Goal: Task Accomplishment & Management: Manage account settings

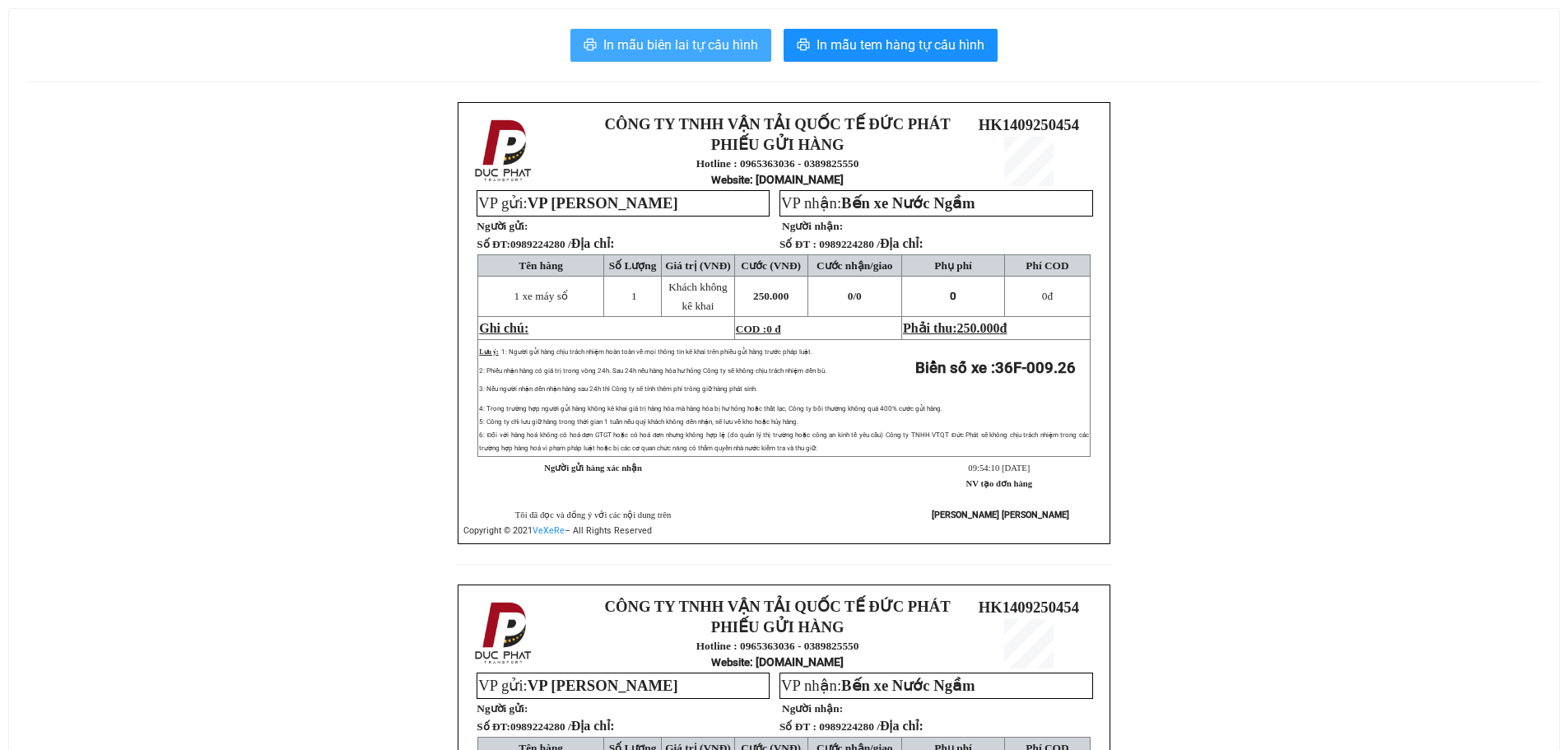
click at [685, 44] on span "In mẫu biên lai tự cấu hình" at bounding box center [680, 44] width 155 height 21
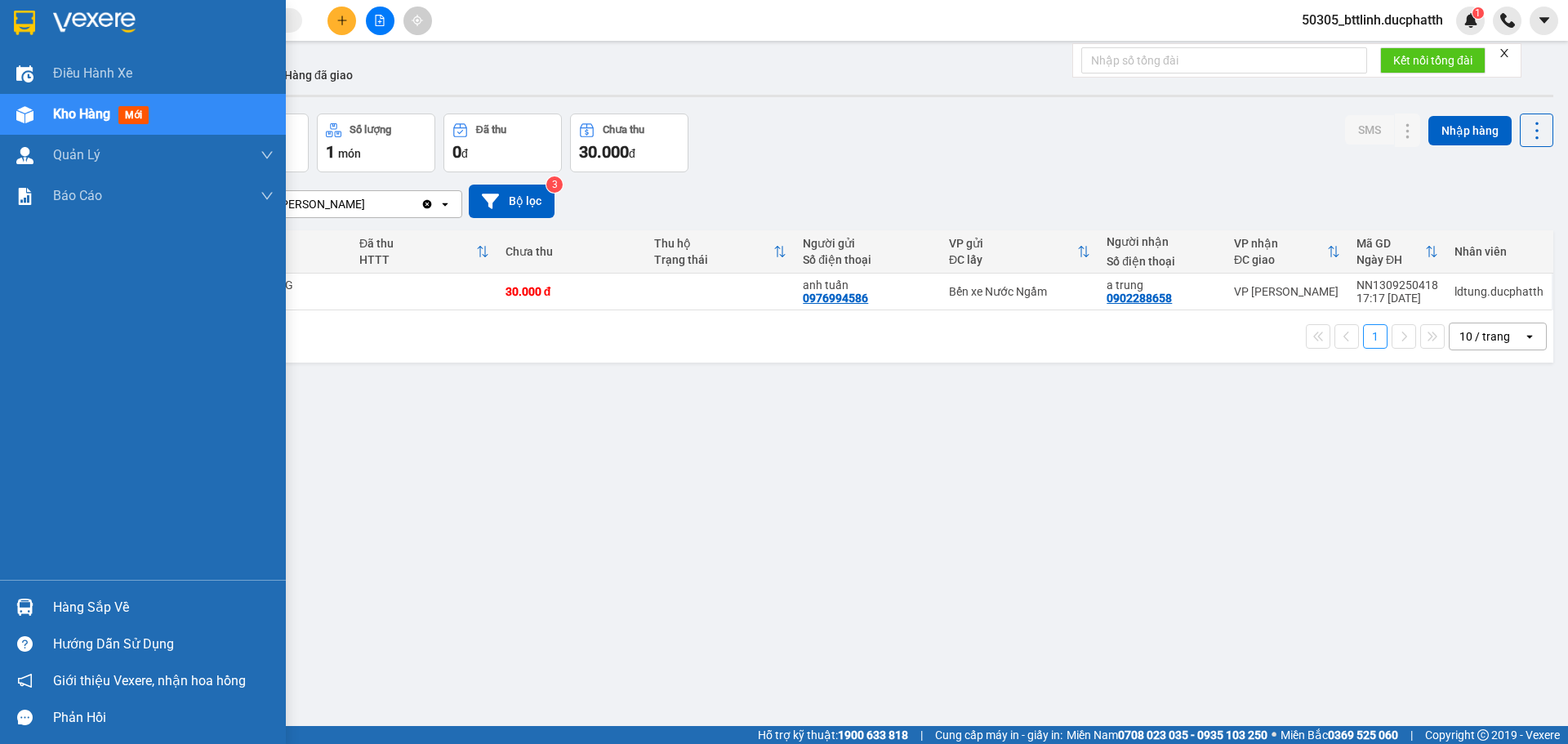
click at [57, 115] on span "Kho hàng" at bounding box center [82, 113] width 58 height 15
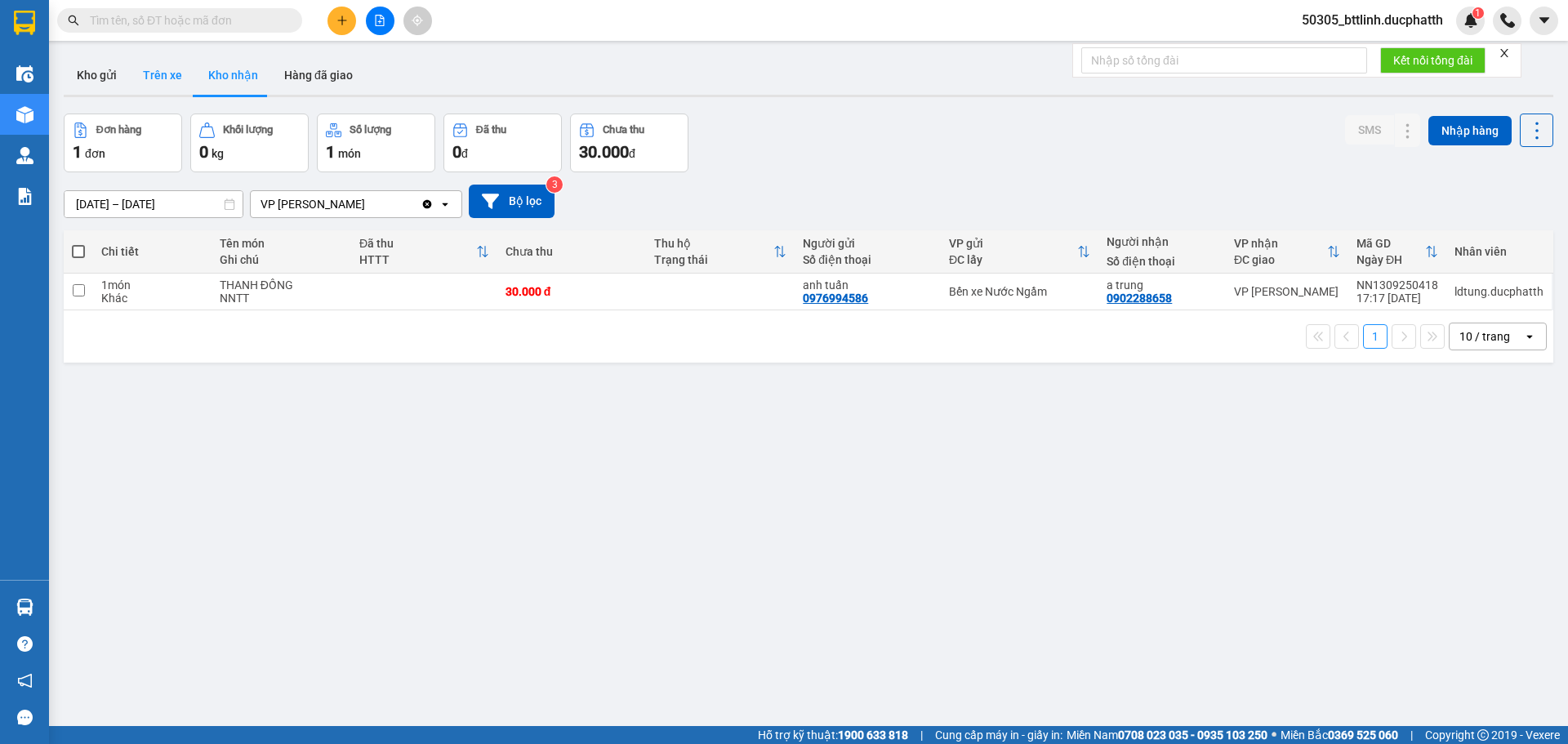
click at [165, 83] on button "Trên xe" at bounding box center [162, 75] width 66 height 40
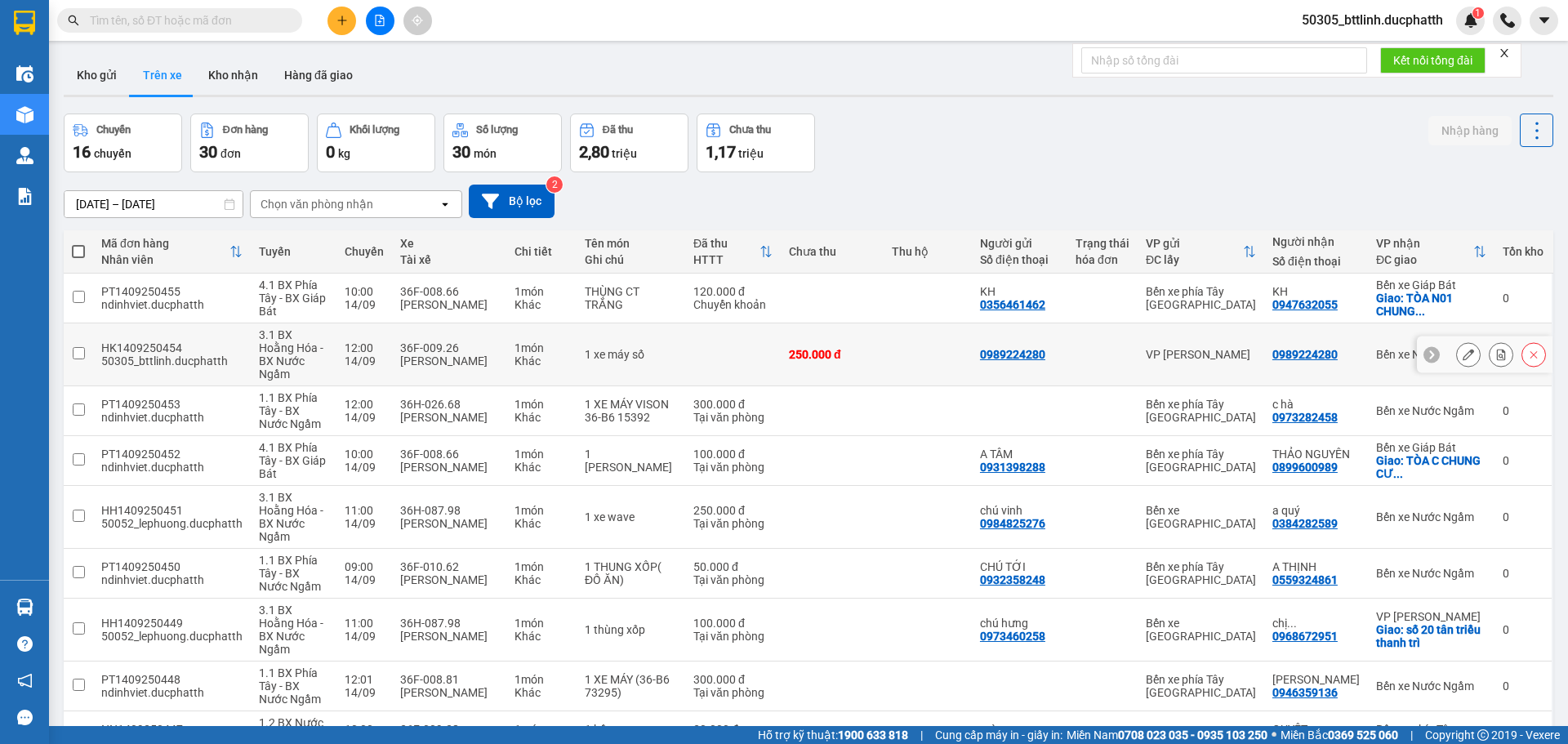
click at [1469, 355] on div at bounding box center [1501, 354] width 90 height 24
click at [1463, 350] on icon at bounding box center [1468, 354] width 12 height 12
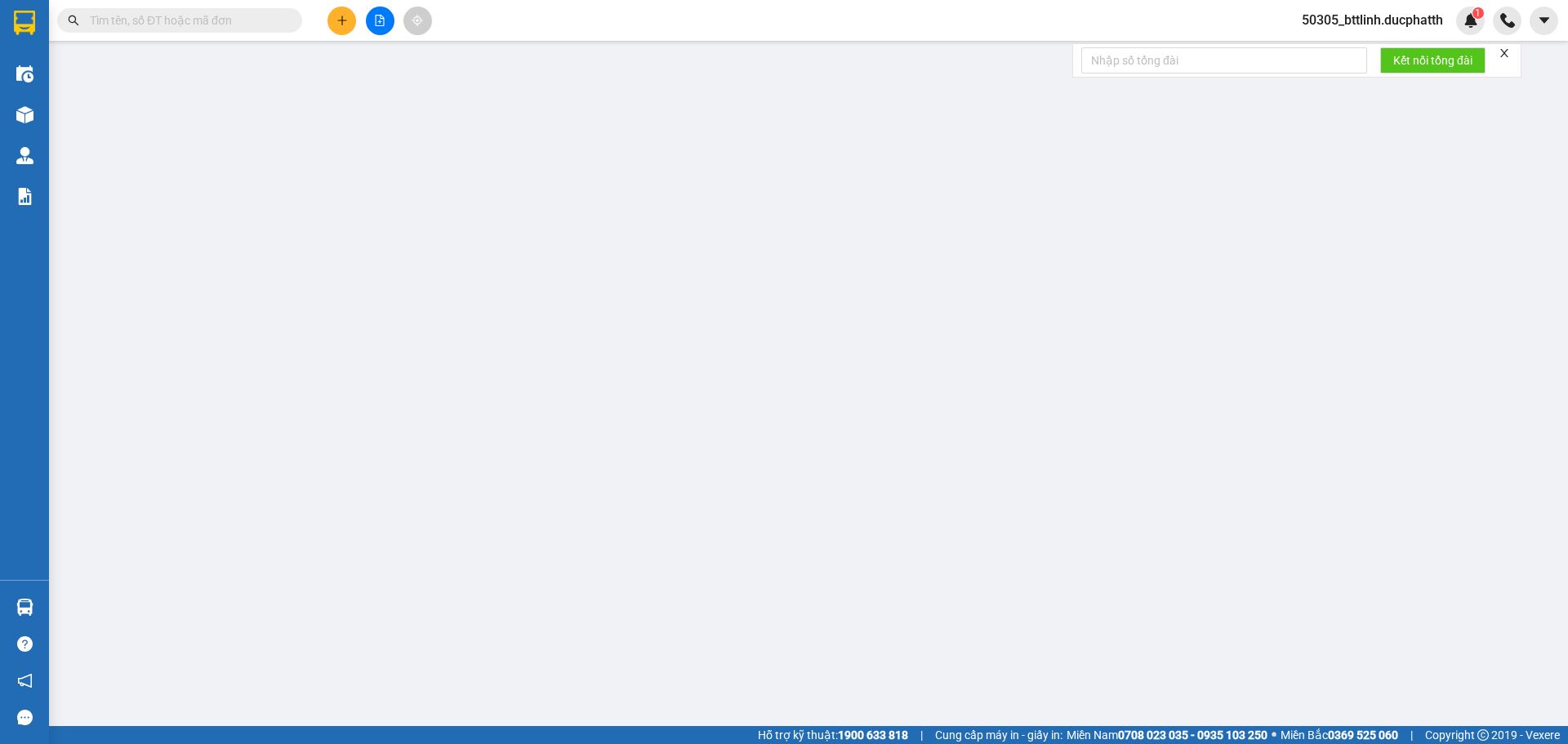
type input "0989224280"
type input "ck 9h31 [DATE] pham thi thuy linh-vtb cty"
type input "250.000"
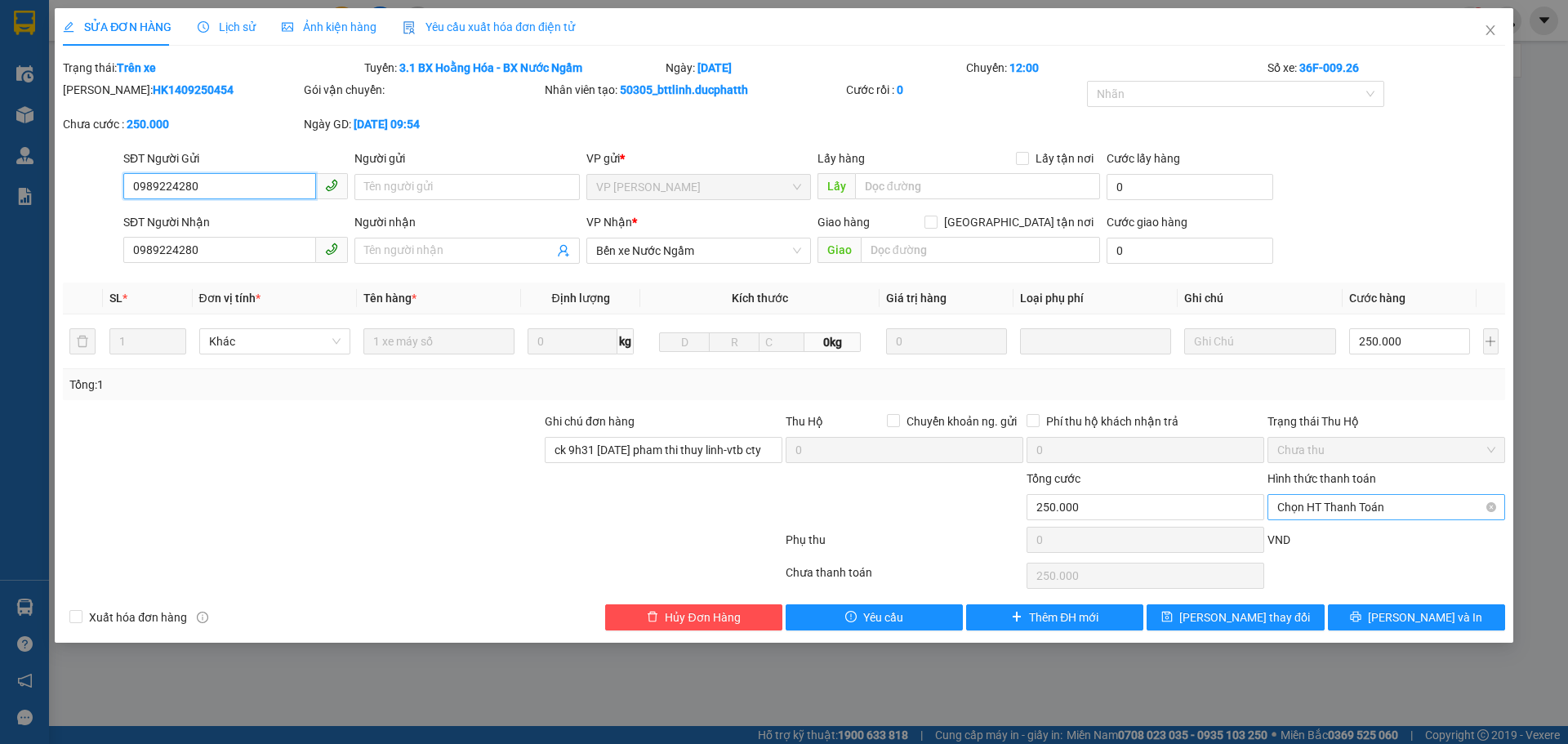
click at [1341, 505] on span "Chọn HT Thanh Toán" at bounding box center [1386, 507] width 218 height 24
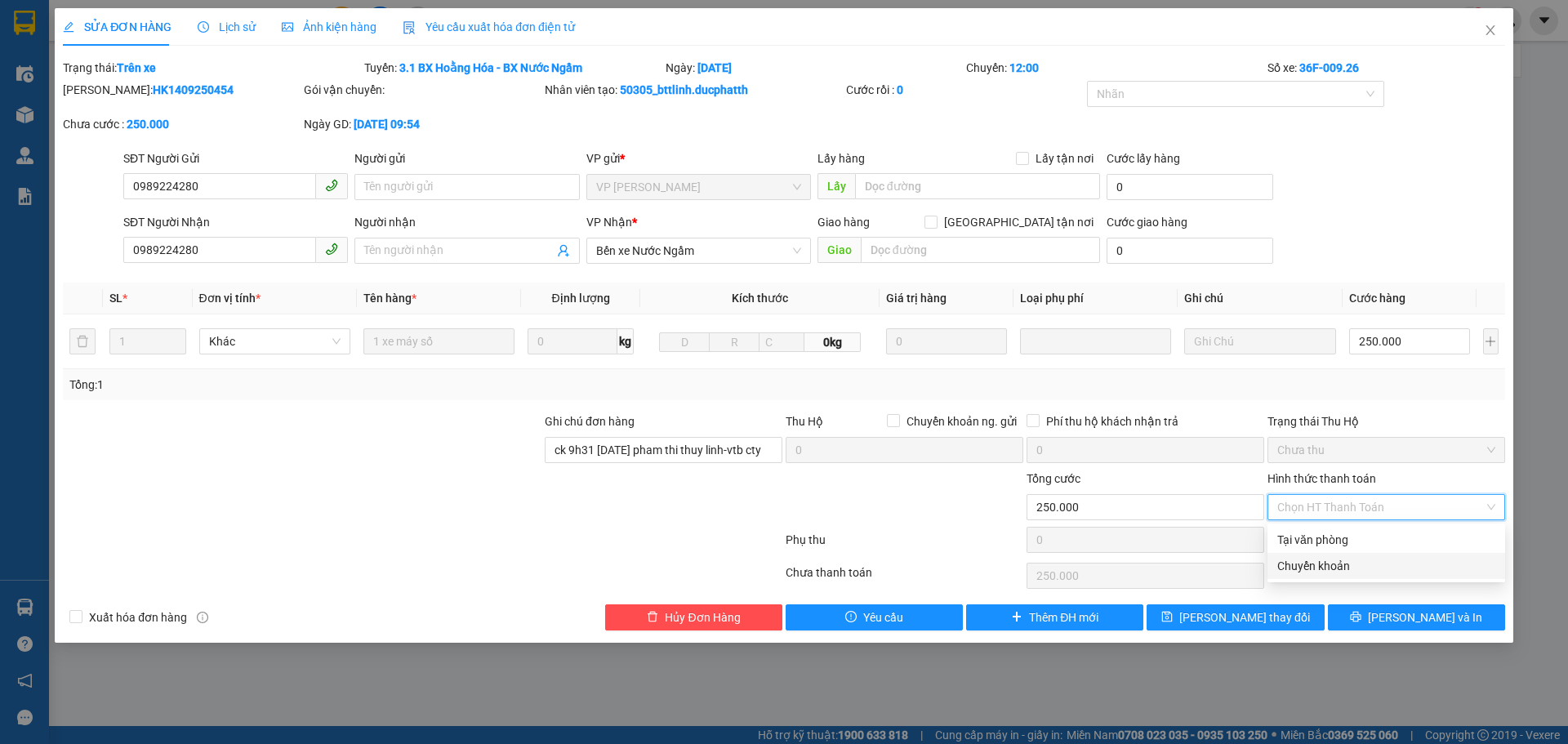
click at [1316, 570] on div "Chuyển khoản" at bounding box center [1386, 566] width 218 height 18
type input "0"
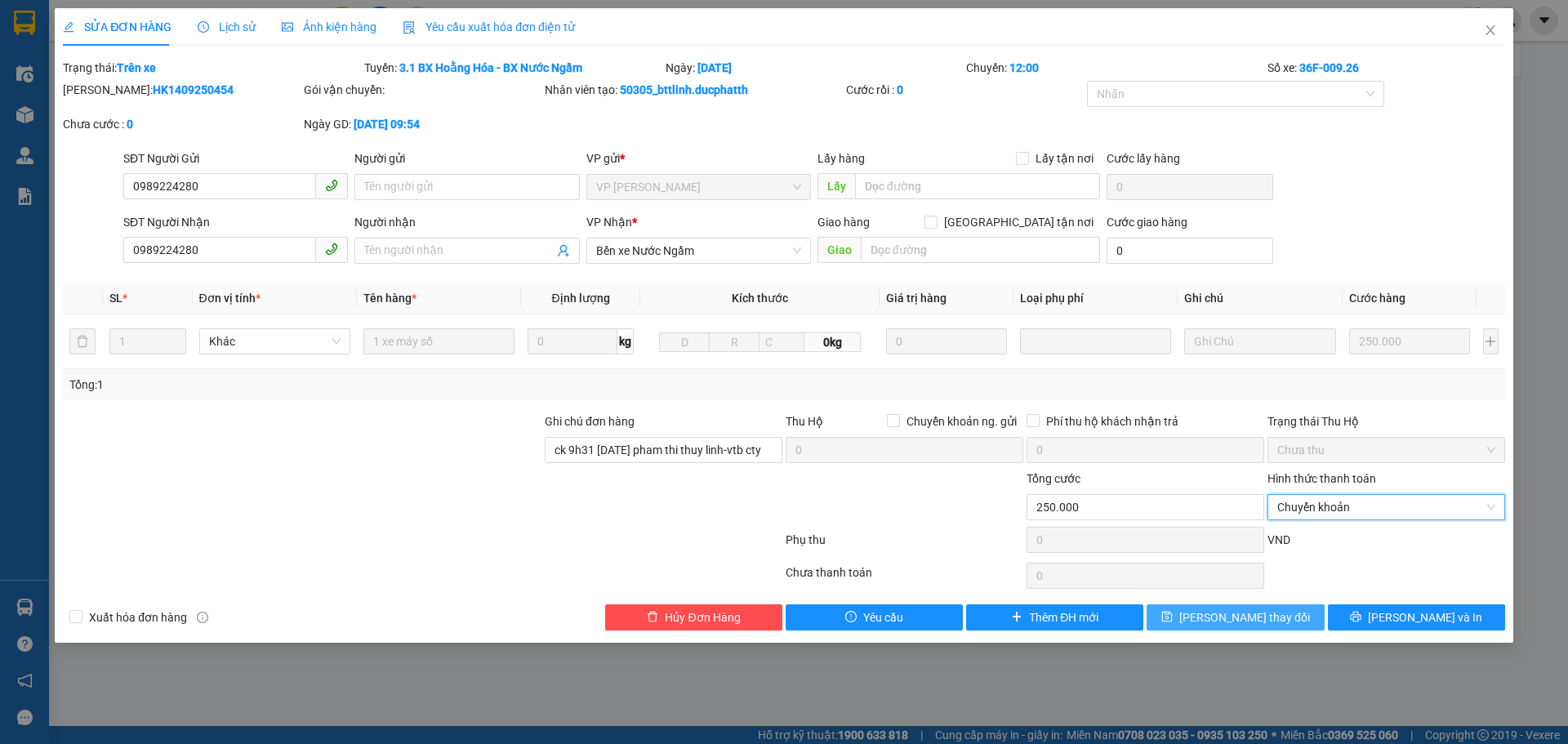
click at [1264, 624] on span "[PERSON_NAME] thay đổi" at bounding box center [1244, 617] width 130 height 18
